Goal: Task Accomplishment & Management: Manage account settings

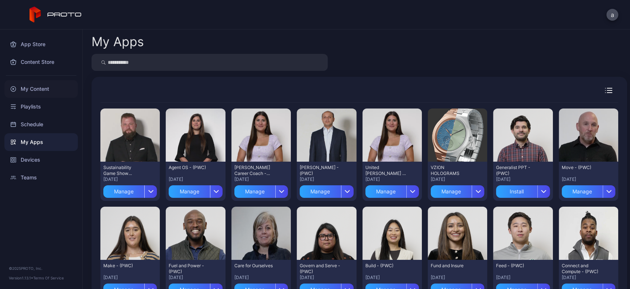
click at [35, 85] on div "My Content" at bounding box center [40, 89] width 73 height 18
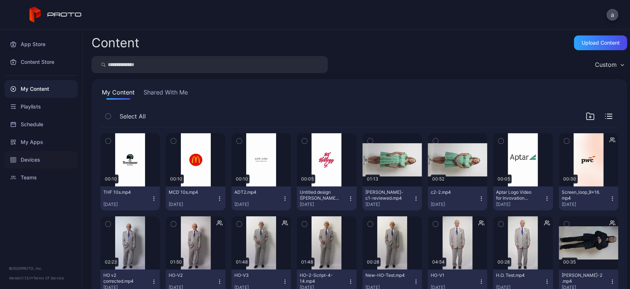
click at [30, 160] on div "Devices" at bounding box center [40, 160] width 73 height 18
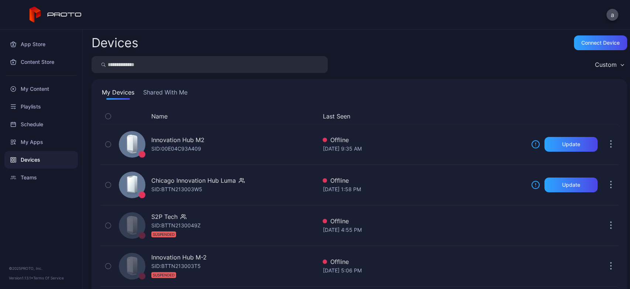
click at [166, 95] on button "Shared With Me" at bounding box center [165, 94] width 47 height 12
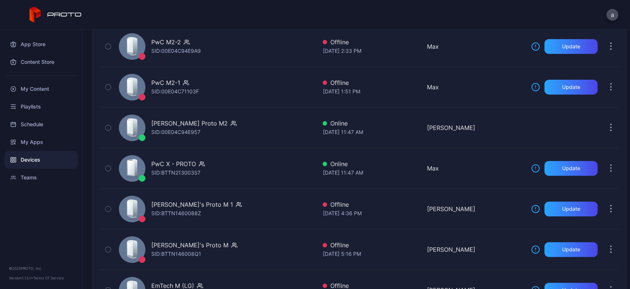
scroll to position [177, 0]
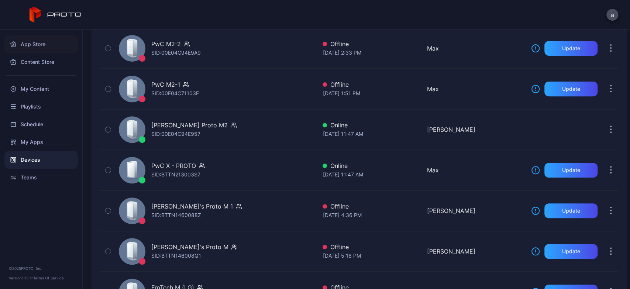
click at [27, 42] on div "App Store" at bounding box center [40, 44] width 73 height 18
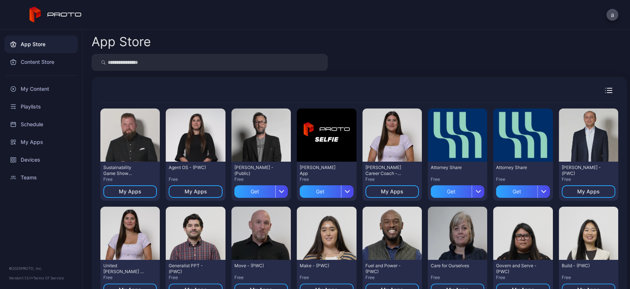
click at [83, 186] on div "App Store Preview Sustainability Game Show Scott Free My Apps Preview Agent OS …" at bounding box center [356, 159] width 547 height 259
click at [4, 168] on link "Devices" at bounding box center [40, 160] width 73 height 18
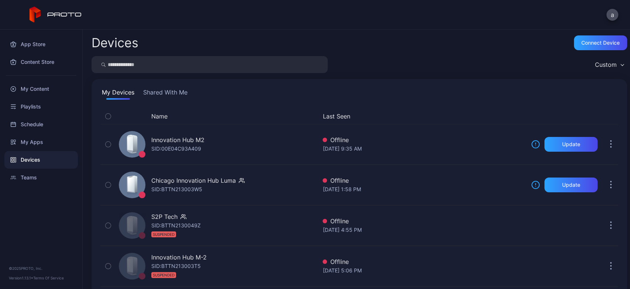
click at [166, 99] on button "Shared With Me" at bounding box center [165, 94] width 47 height 12
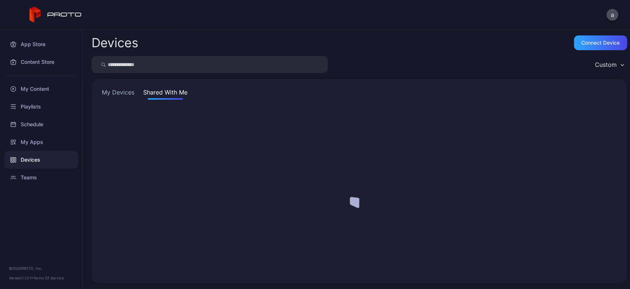
click at [163, 93] on button "Shared With Me" at bounding box center [165, 94] width 47 height 12
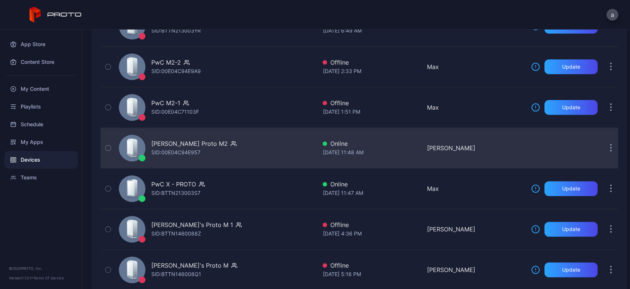
scroll to position [272, 0]
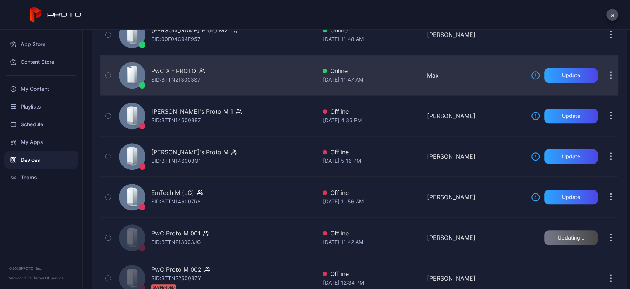
click at [365, 75] on div "Sep 19, 2025 at 11:47 AM" at bounding box center [371, 79] width 98 height 9
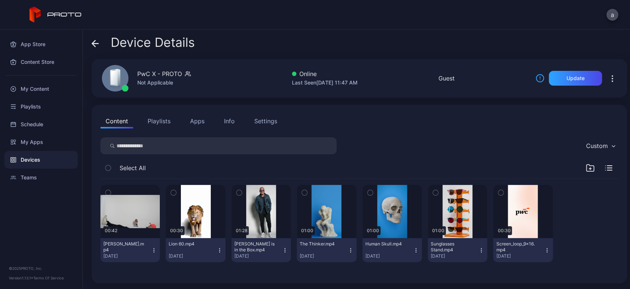
click at [200, 119] on button "Apps" at bounding box center [197, 121] width 25 height 15
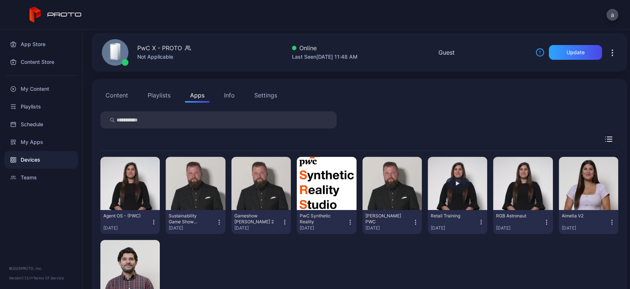
scroll to position [27, 0]
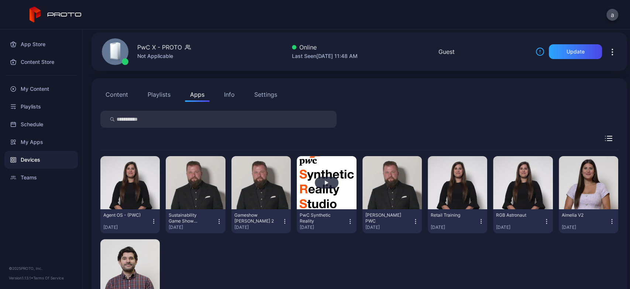
click at [319, 165] on button "button" at bounding box center [326, 182] width 59 height 53
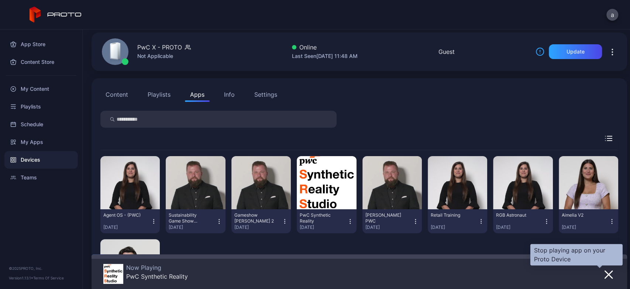
click at [604, 273] on button "button" at bounding box center [608, 274] width 13 height 10
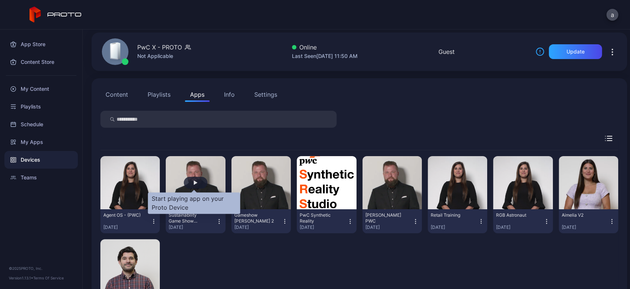
click at [190, 182] on div "button" at bounding box center [196, 183] width 24 height 12
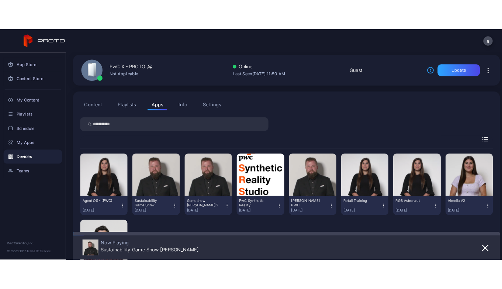
scroll to position [65, 0]
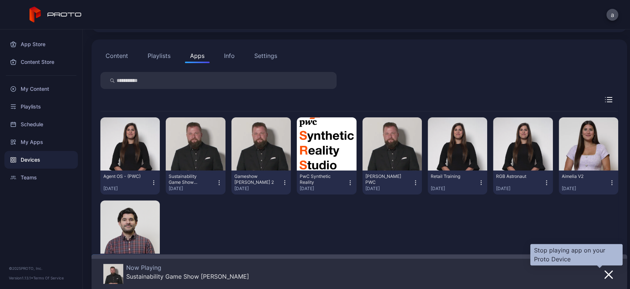
click at [602, 279] on div at bounding box center [608, 274] width 13 height 21
click at [604, 275] on icon "button" at bounding box center [608, 274] width 9 height 9
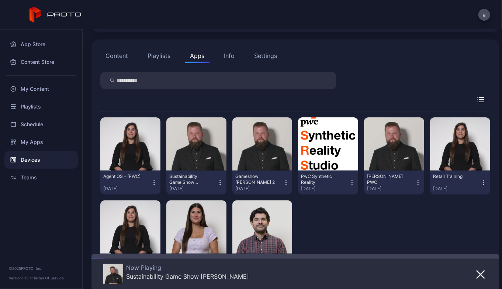
click at [191, 53] on button "Apps" at bounding box center [197, 55] width 25 height 15
click at [20, 162] on div "Devices" at bounding box center [40, 160] width 73 height 18
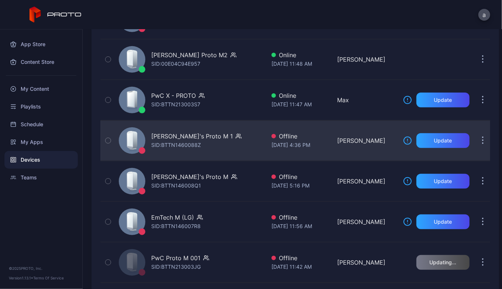
scroll to position [244, 0]
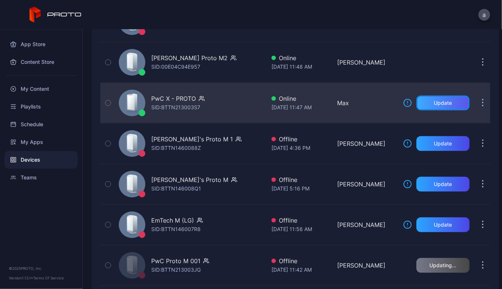
click at [432, 96] on div "Update" at bounding box center [443, 103] width 53 height 15
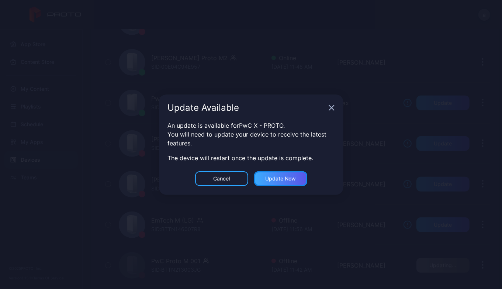
click at [277, 177] on div "Update now" at bounding box center [280, 179] width 31 height 6
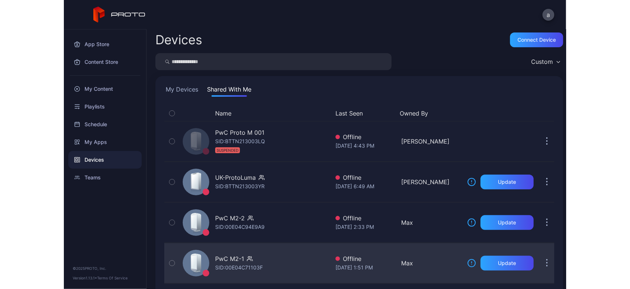
scroll to position [0, 0]
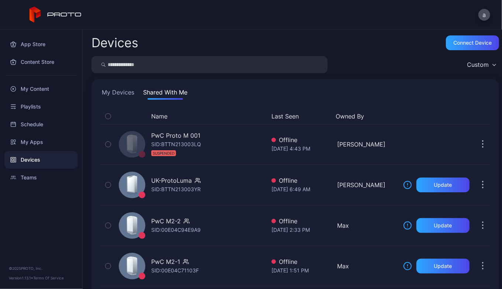
click at [34, 163] on div "Devices" at bounding box center [40, 160] width 73 height 18
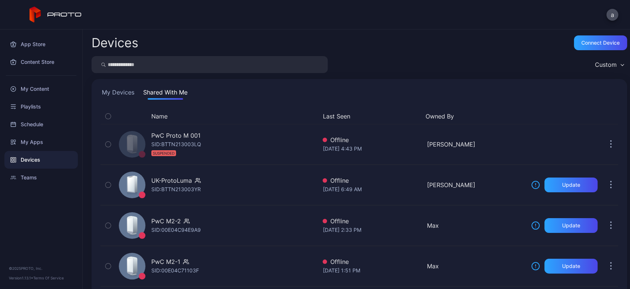
click at [113, 95] on button "My Devices" at bounding box center [117, 94] width 35 height 12
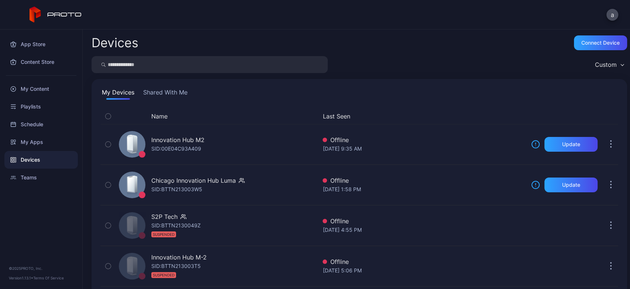
click at [169, 91] on button "Shared With Me" at bounding box center [165, 94] width 47 height 12
click at [162, 97] on button "Shared With Me" at bounding box center [165, 94] width 47 height 12
click at [150, 92] on button "Shared With Me" at bounding box center [165, 94] width 47 height 12
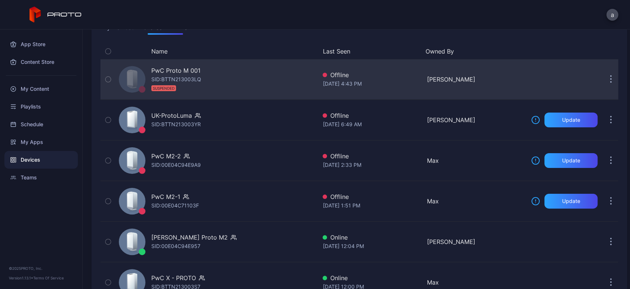
scroll to position [65, 0]
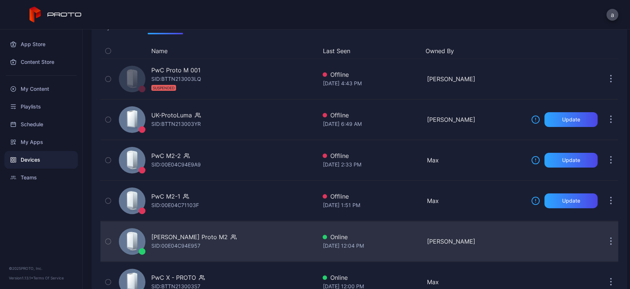
click at [270, 230] on div "Stephanie Trapani's Proto M2 SID: 00E04C94E957" at bounding box center [216, 241] width 201 height 37
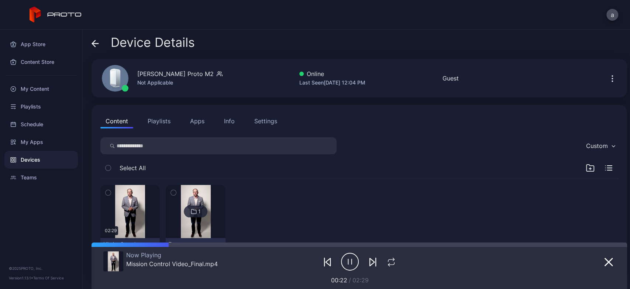
click at [92, 45] on icon at bounding box center [95, 43] width 7 height 7
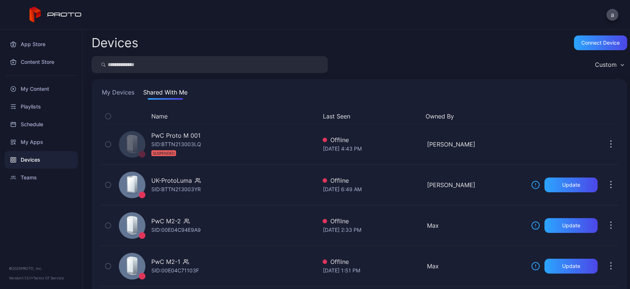
scroll to position [65, 0]
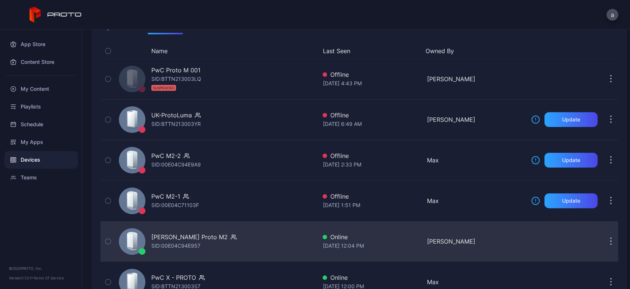
click at [233, 252] on div "Stephanie Trapani's Proto M2 SID: 00E04C94E957" at bounding box center [216, 241] width 201 height 37
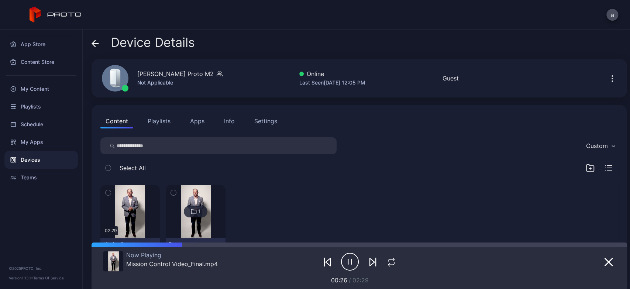
click at [94, 41] on icon at bounding box center [95, 43] width 7 height 7
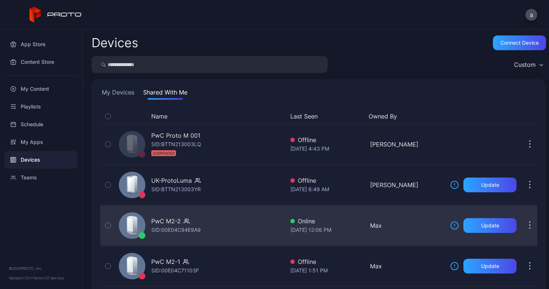
click at [522, 221] on button "button" at bounding box center [529, 225] width 15 height 15
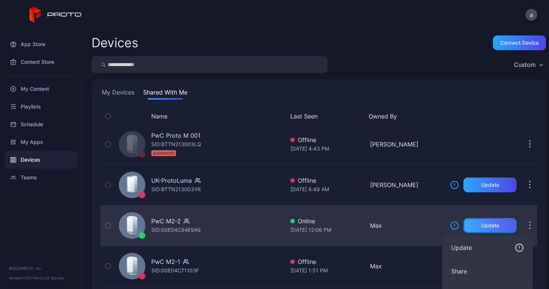
click at [467, 228] on div "Update" at bounding box center [489, 225] width 53 height 15
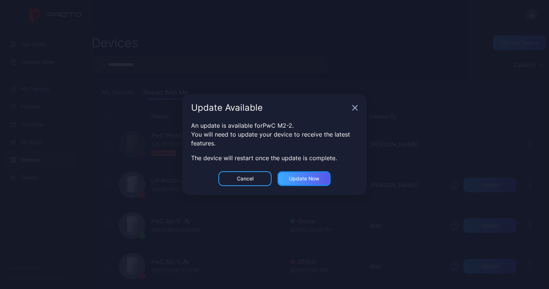
click at [298, 174] on div "Update now" at bounding box center [303, 178] width 53 height 15
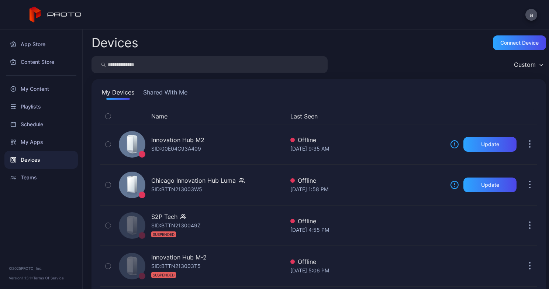
click at [151, 92] on button "Shared With Me" at bounding box center [165, 94] width 47 height 12
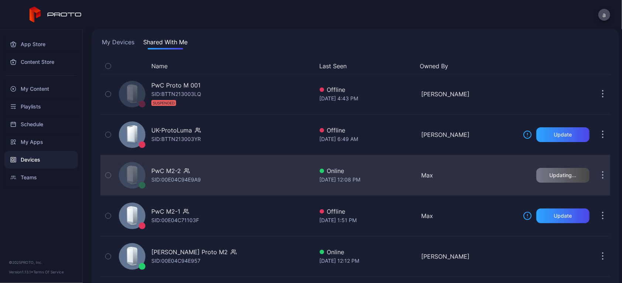
scroll to position [62, 0]
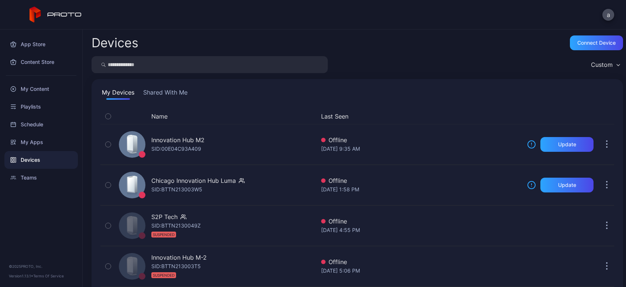
click at [162, 94] on button "Shared With Me" at bounding box center [165, 94] width 47 height 12
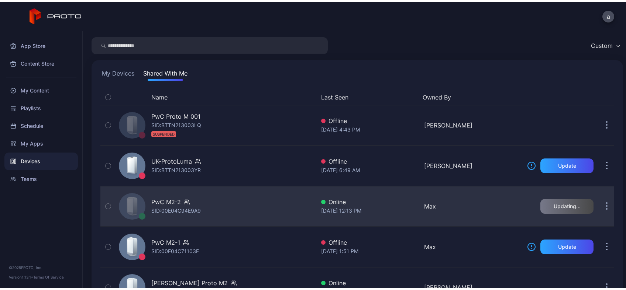
scroll to position [24, 0]
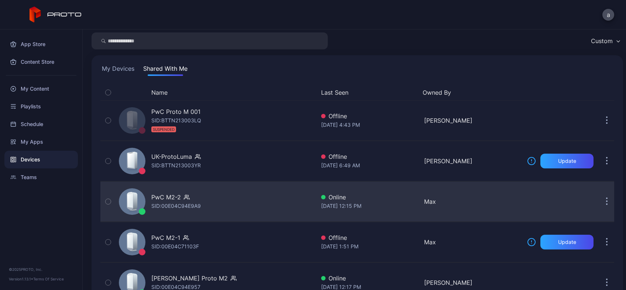
click at [208, 206] on div "PwC M2-2 SID: 00E04C94E9A9" at bounding box center [215, 201] width 199 height 37
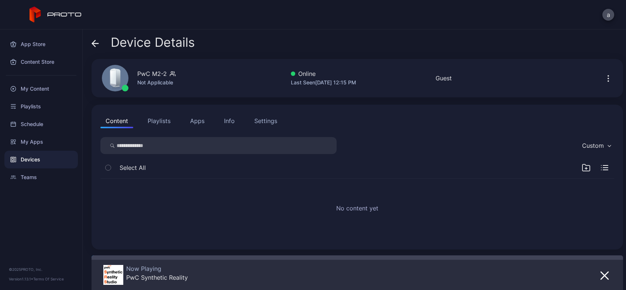
click at [180, 120] on div "Content Playlists Apps Info Settings" at bounding box center [357, 121] width 514 height 15
click at [190, 120] on button "Apps" at bounding box center [197, 121] width 25 height 15
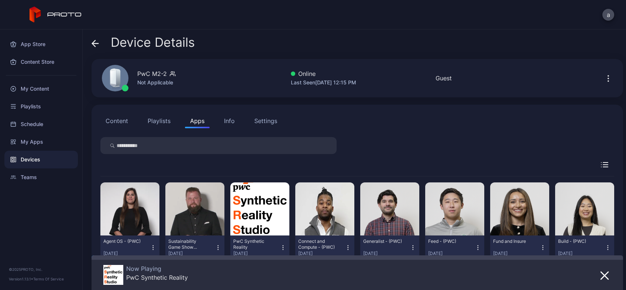
click at [132, 124] on button "Content" at bounding box center [116, 121] width 33 height 15
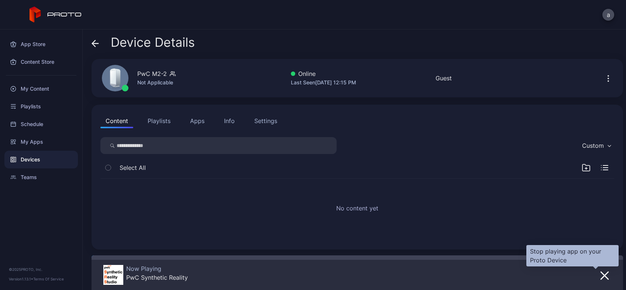
click at [598, 270] on button "button" at bounding box center [604, 275] width 13 height 10
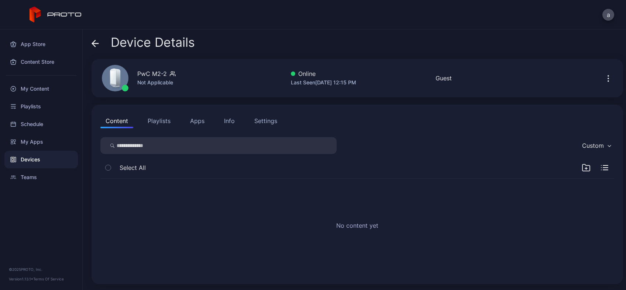
click at [193, 117] on button "Apps" at bounding box center [197, 121] width 25 height 15
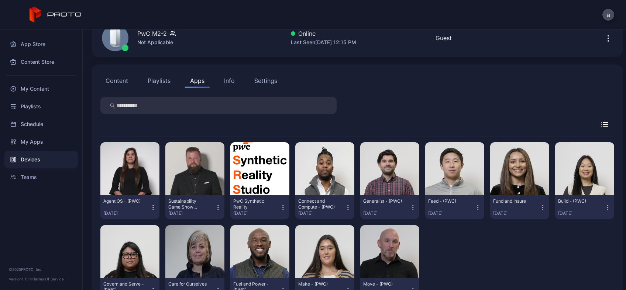
scroll to position [73, 0]
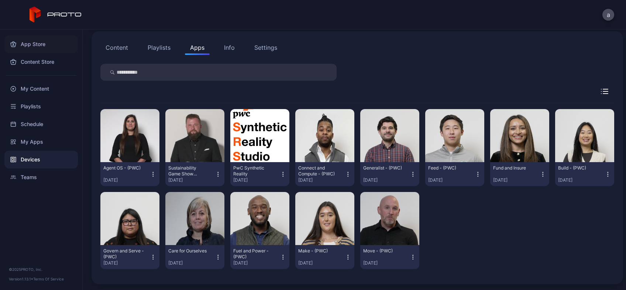
click at [18, 39] on div "App Store" at bounding box center [40, 44] width 73 height 18
